Goal: Register for event/course

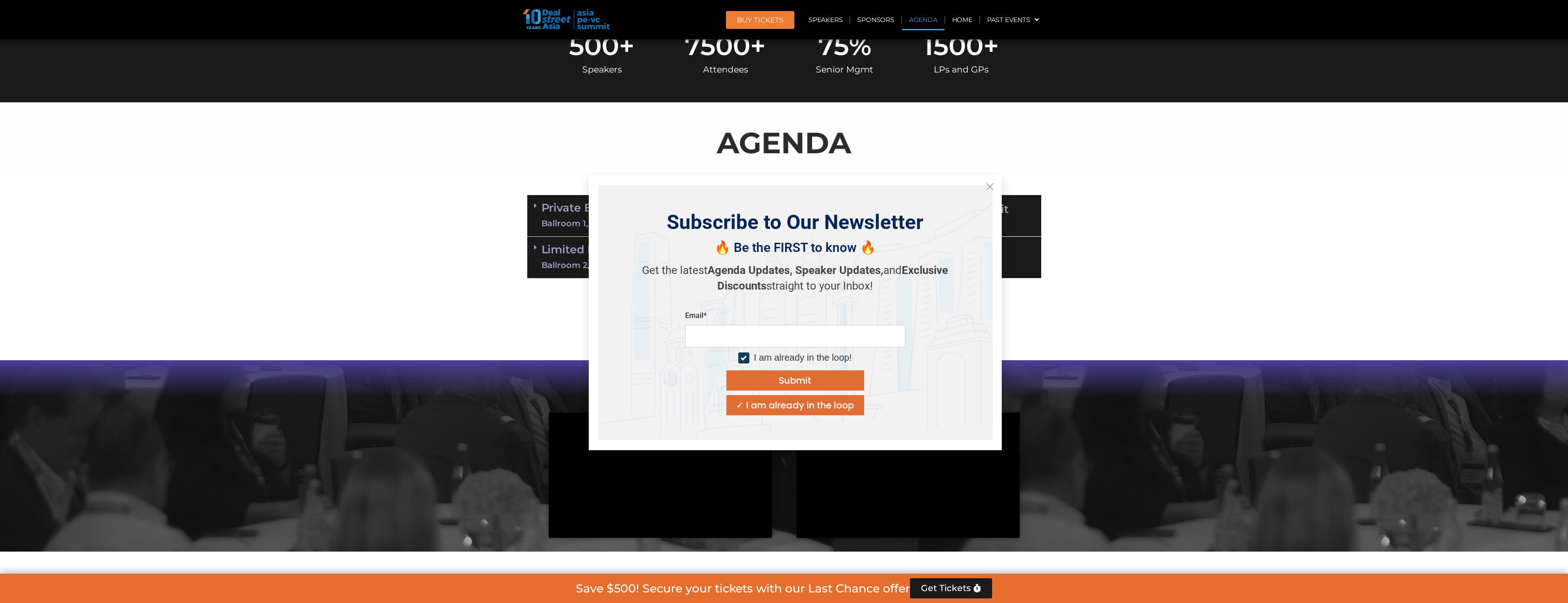
scroll to position [367, 0]
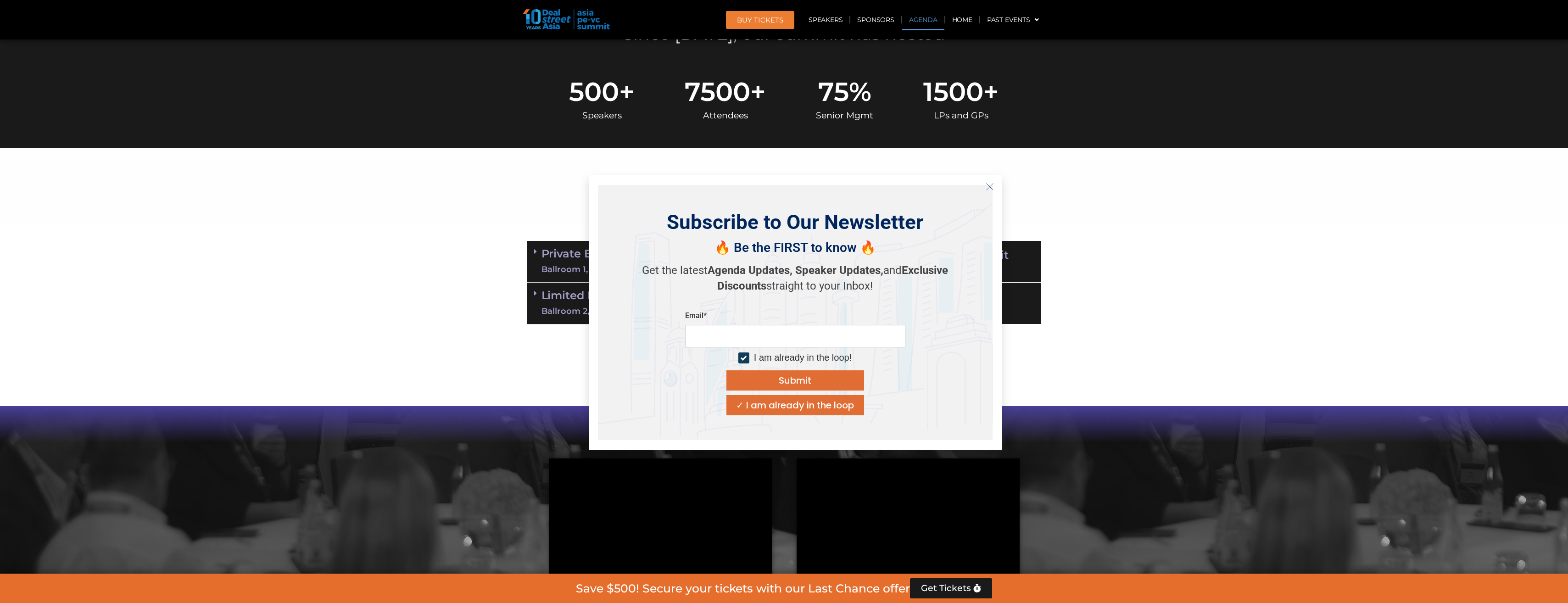
click at [990, 183] on icon "Close" at bounding box center [990, 187] width 9 height 9
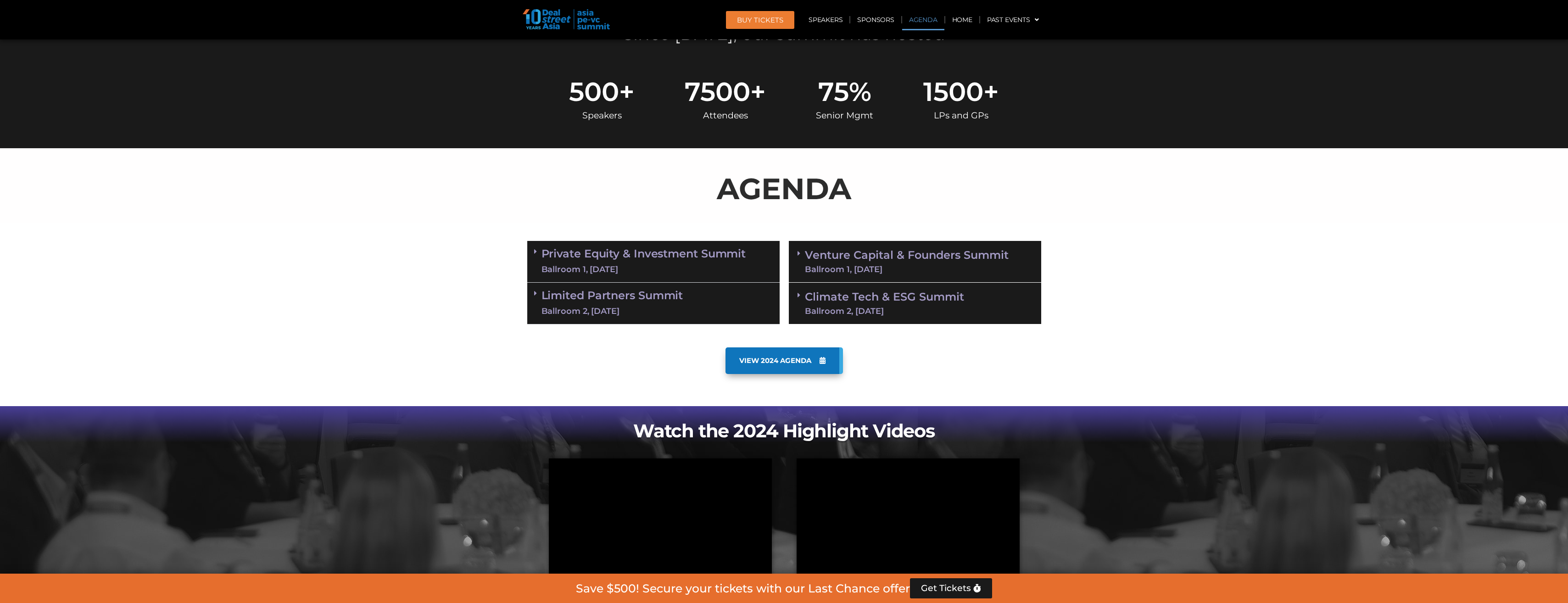
click at [880, 303] on link "Climate Tech & ESG Summit Ballroom 2, [DATE]" at bounding box center [884, 303] width 159 height 24
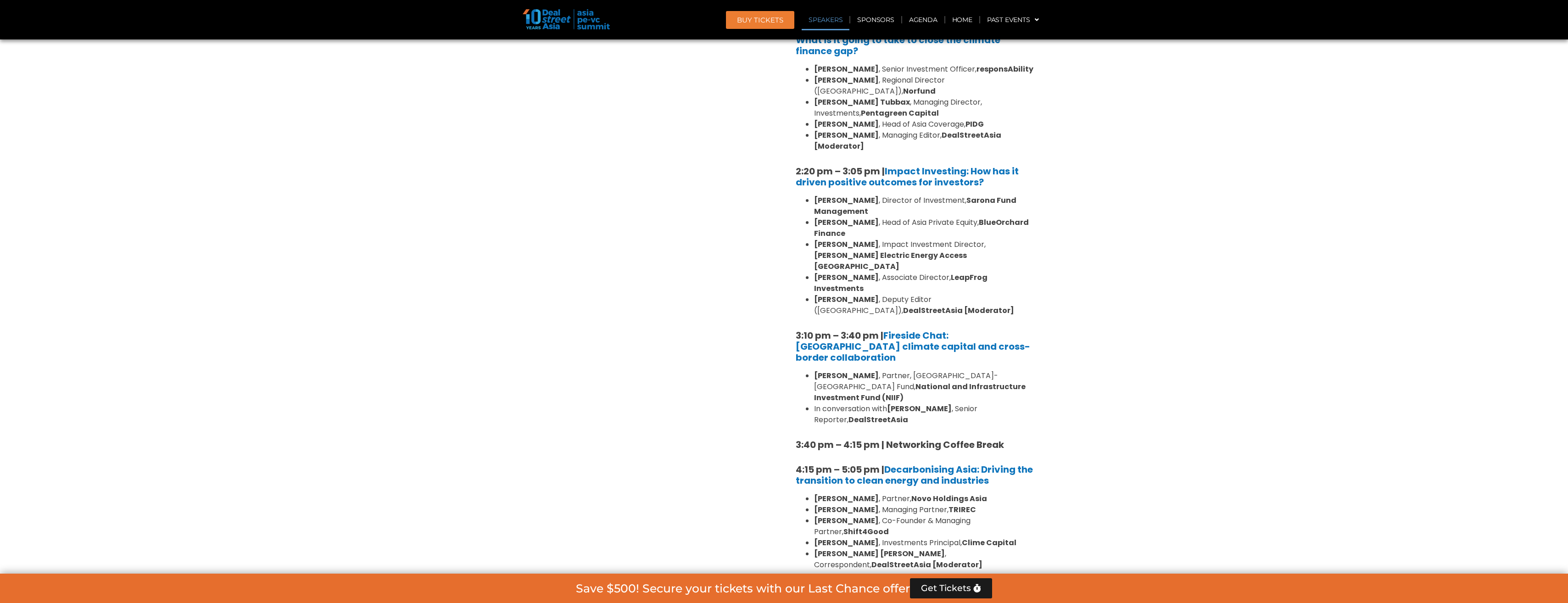
scroll to position [918, 0]
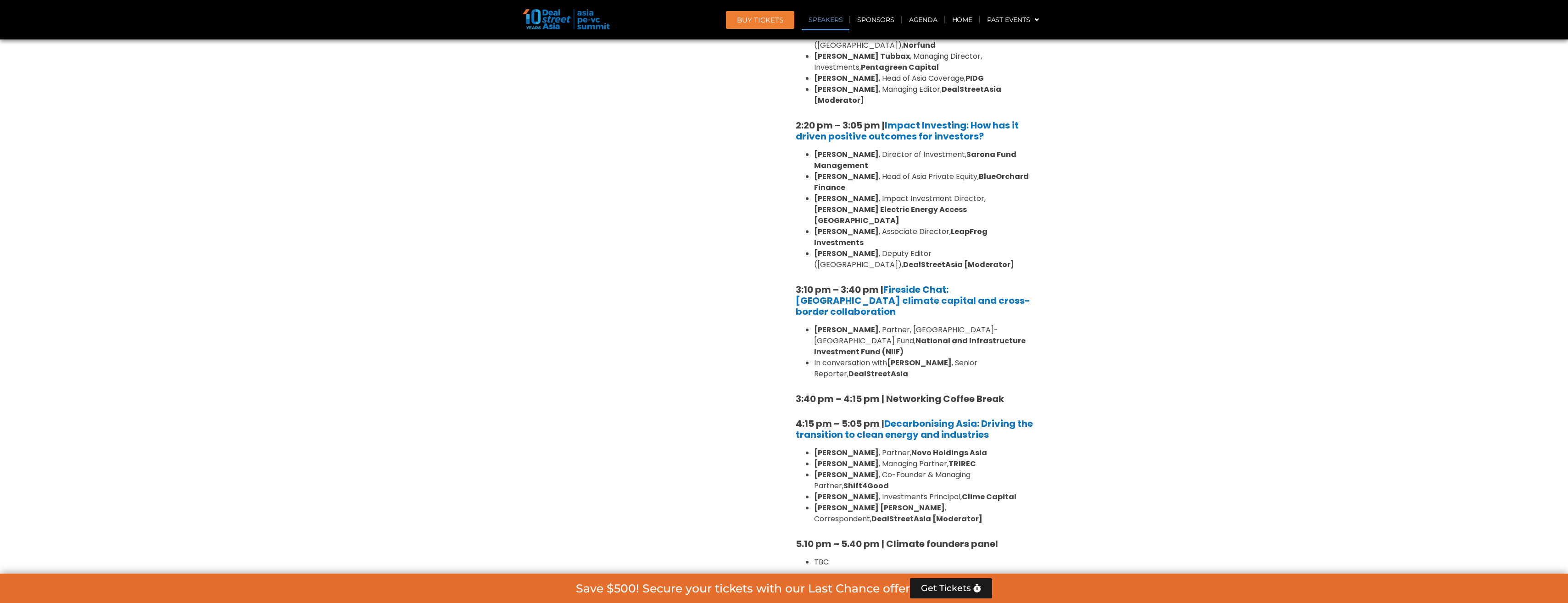
click at [696, 399] on div "Private Equity & Investment Summit Ballroom 1, [DATE] 8:00 am – 9:00 am | Regis…" at bounding box center [654, 154] width 262 height 936
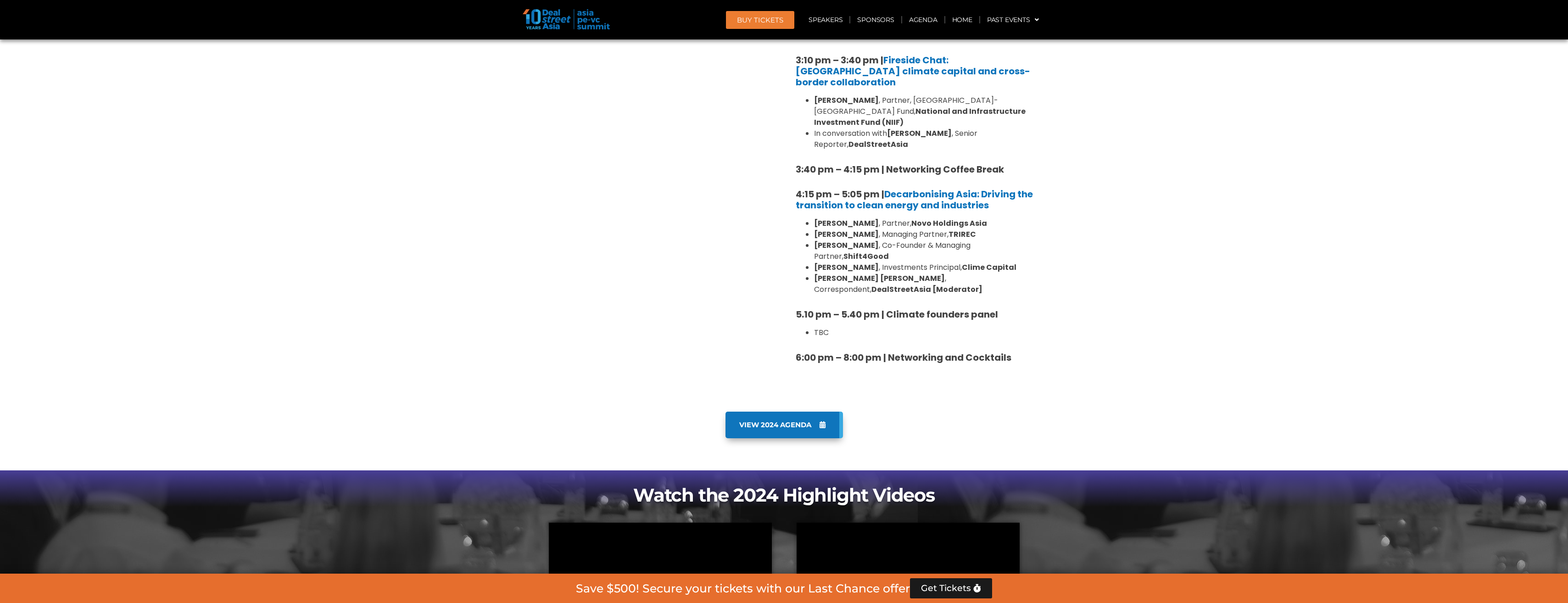
scroll to position [1101, 0]
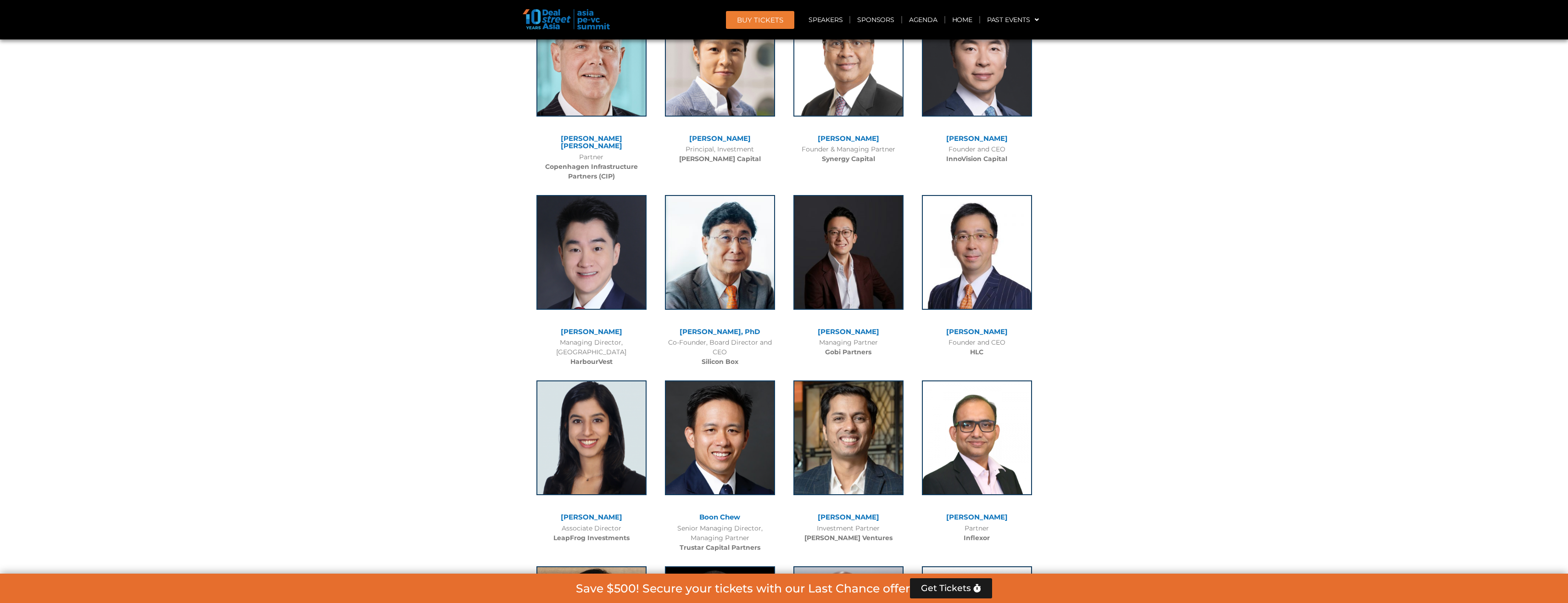
scroll to position [5596, 0]
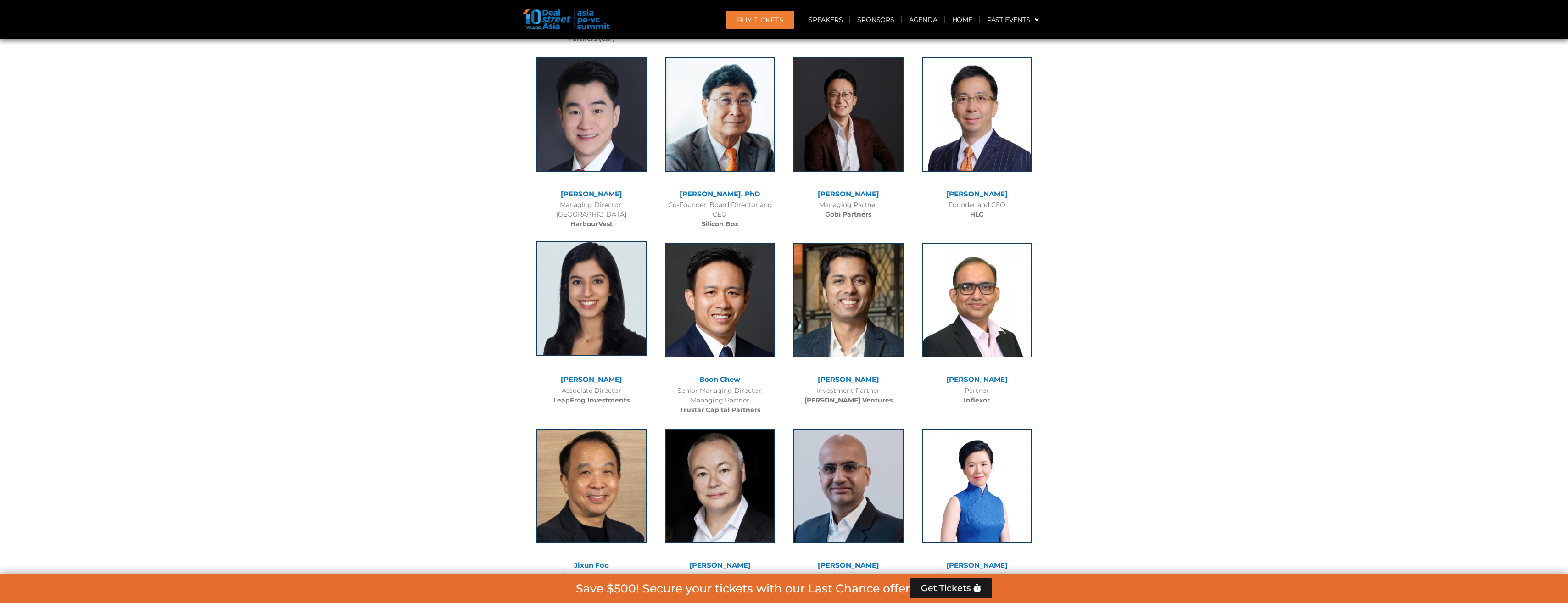
click at [593, 242] on img at bounding box center [591, 299] width 110 height 114
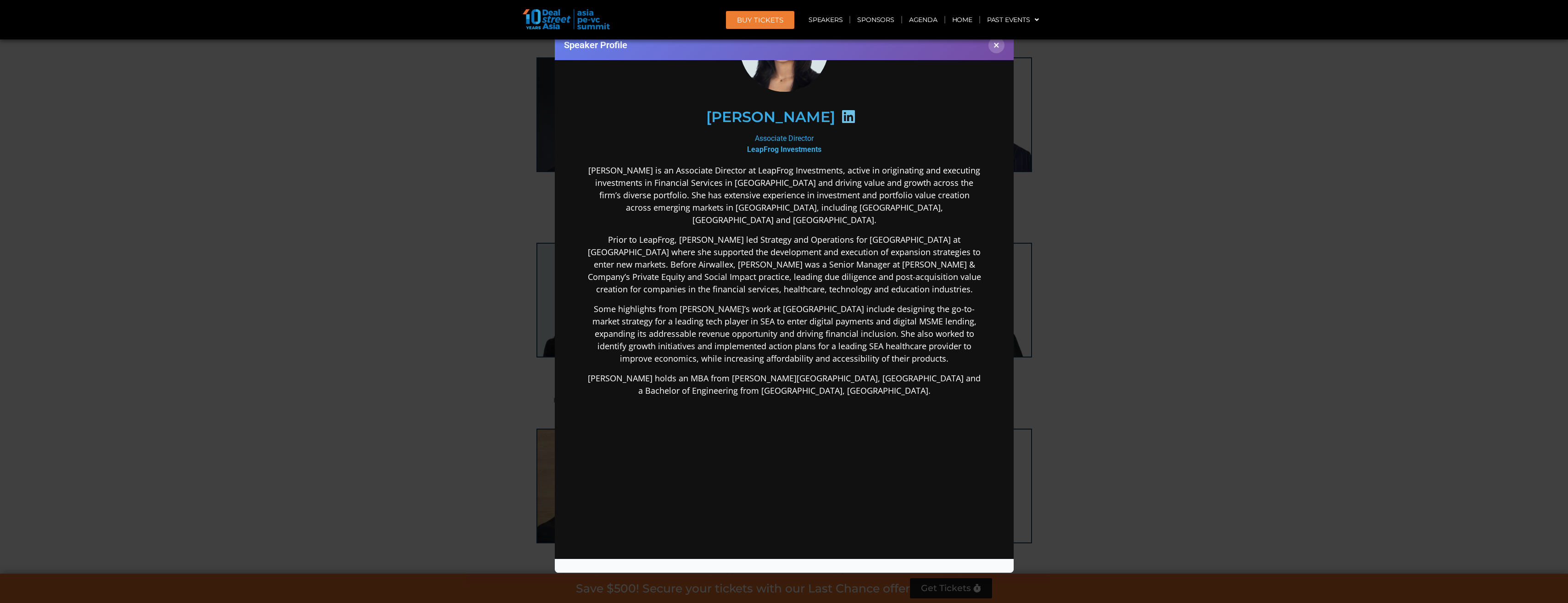
scroll to position [5688, 0]
click at [450, 435] on div "Speaker Profile ×" at bounding box center [784, 301] width 1568 height 603
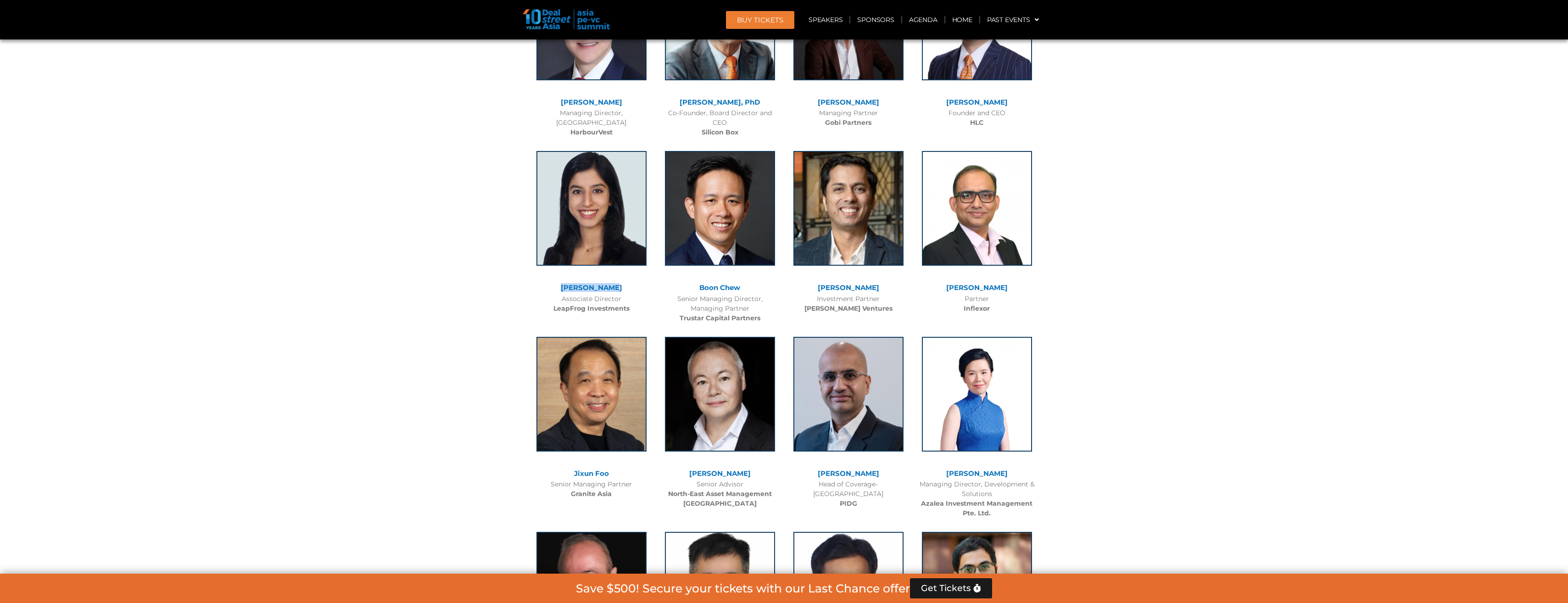
drag, startPoint x: 618, startPoint y: 176, endPoint x: 568, endPoint y: 177, distance: 50.0
click at [568, 284] on div "[PERSON_NAME]" at bounding box center [592, 288] width 119 height 8
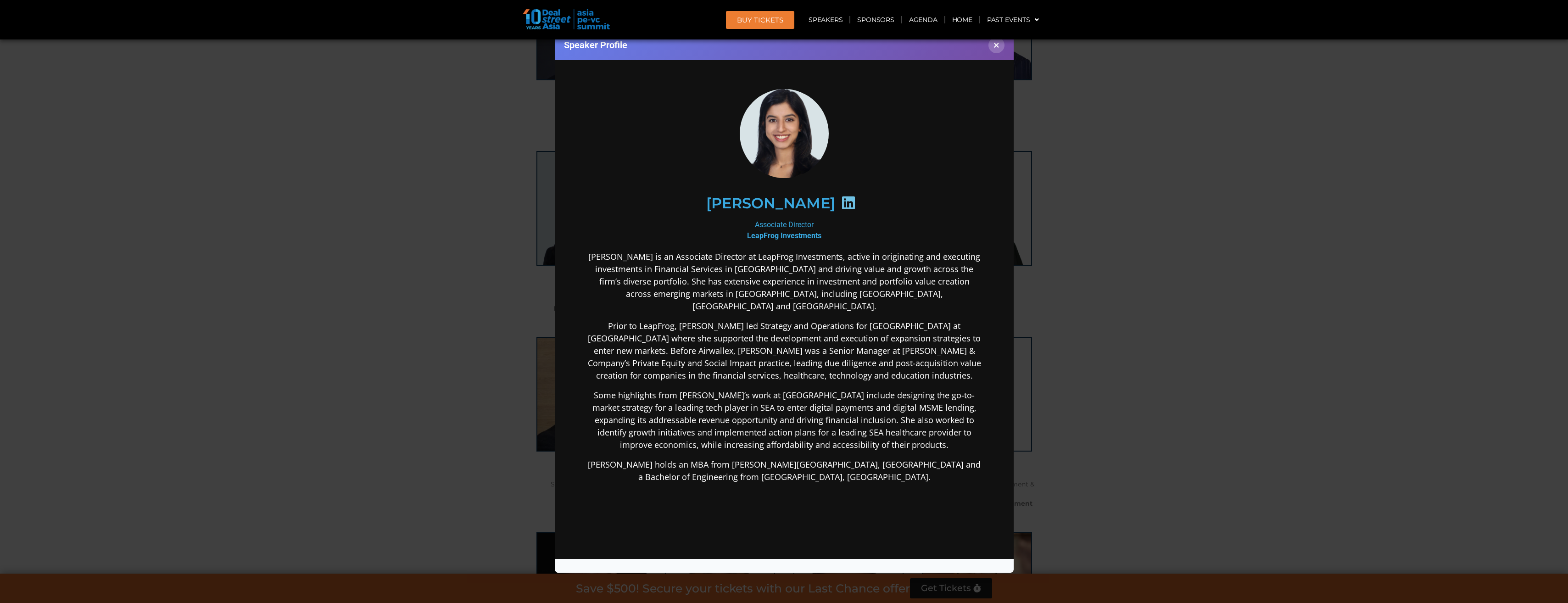
scroll to position [0, 0]
drag, startPoint x: 723, startPoint y: 201, endPoint x: 816, endPoint y: 207, distance: 93.2
click at [816, 207] on div "[PERSON_NAME]" at bounding box center [783, 203] width 357 height 47
drag, startPoint x: 816, startPoint y: 207, endPoint x: 779, endPoint y: 203, distance: 37.2
copy div "[PERSON_NAME]"
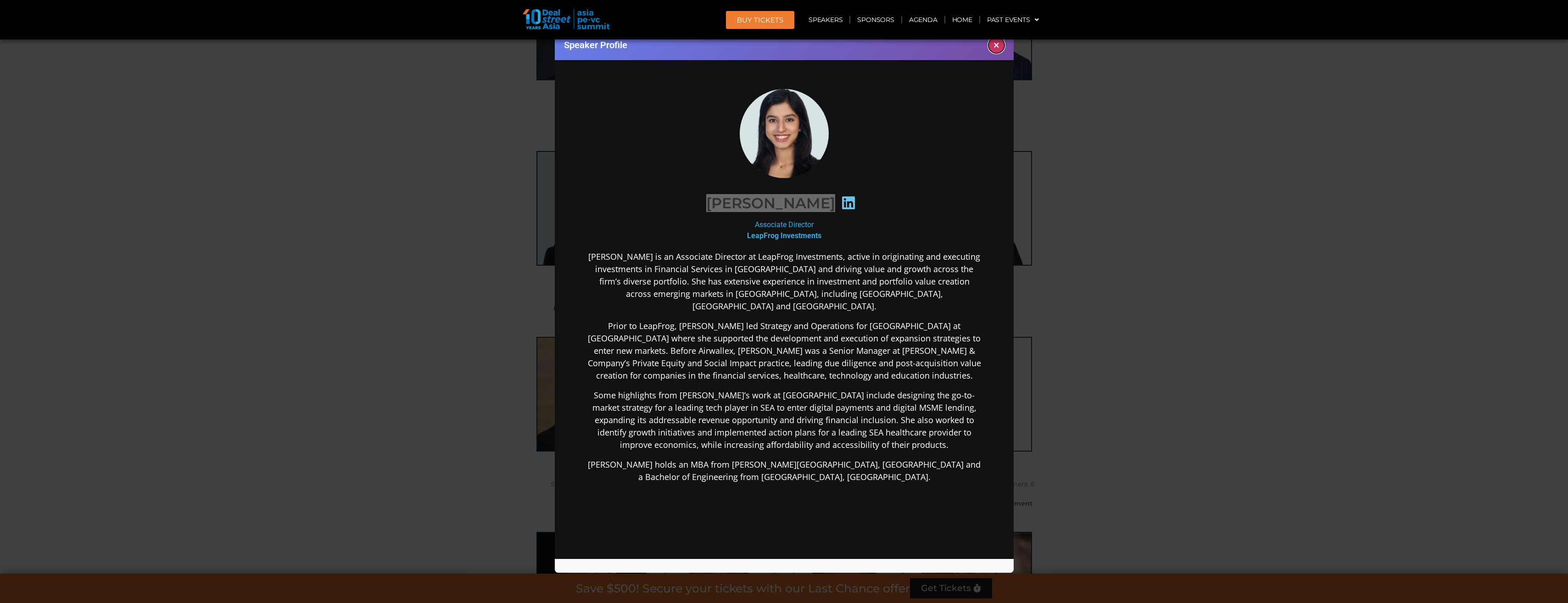
click at [998, 48] on button "×" at bounding box center [996, 45] width 16 height 16
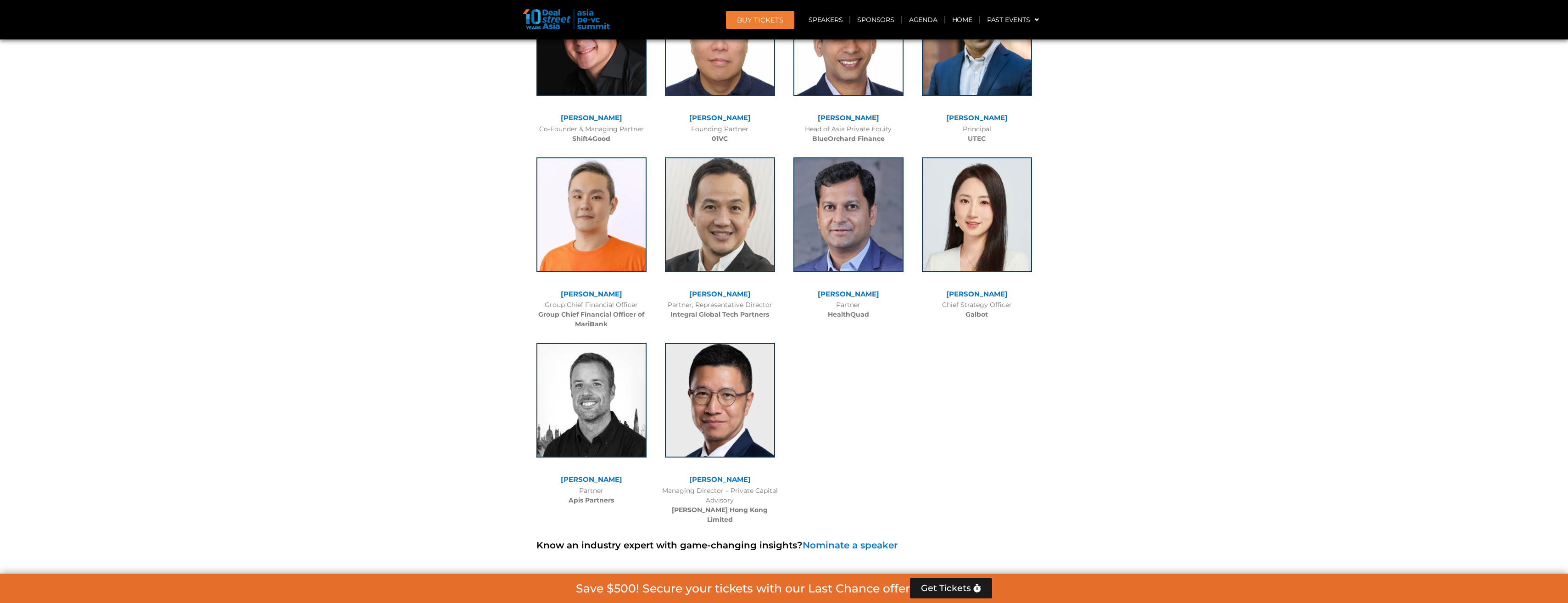
scroll to position [6468, 0]
